Goal: Task Accomplishment & Management: Manage account settings

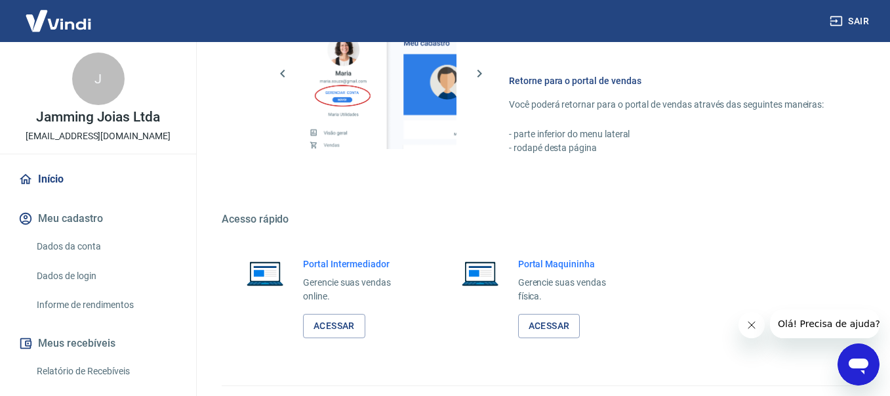
scroll to position [667, 0]
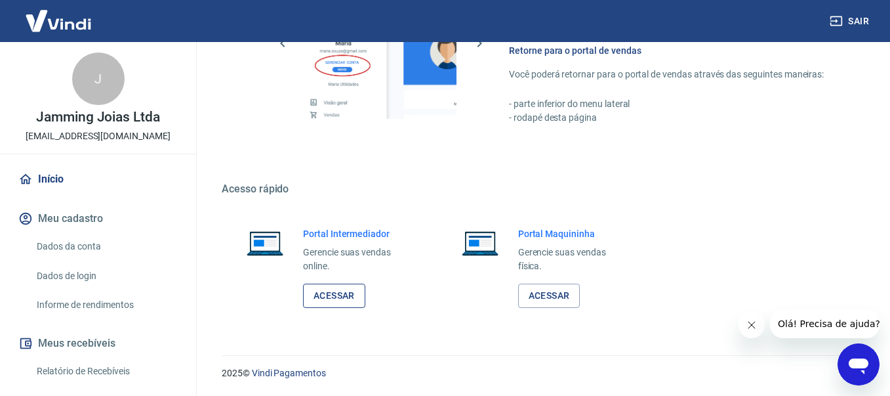
click at [338, 295] on link "Acessar" at bounding box center [334, 295] width 62 height 24
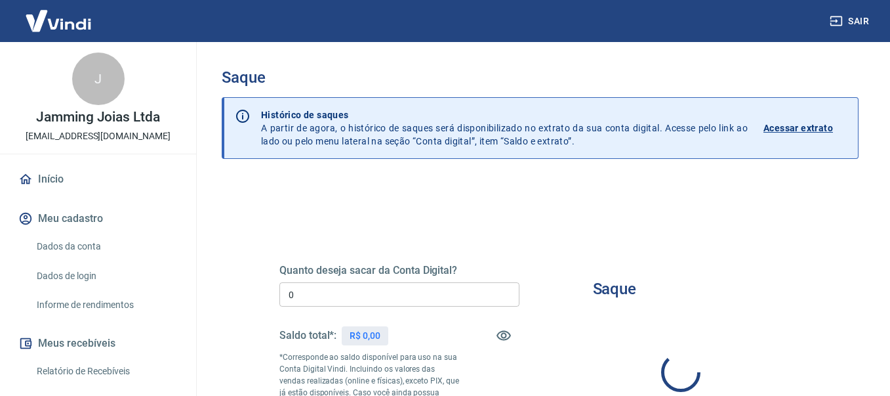
type input "R$ 0,00"
